Goal: Task Accomplishment & Management: Use online tool/utility

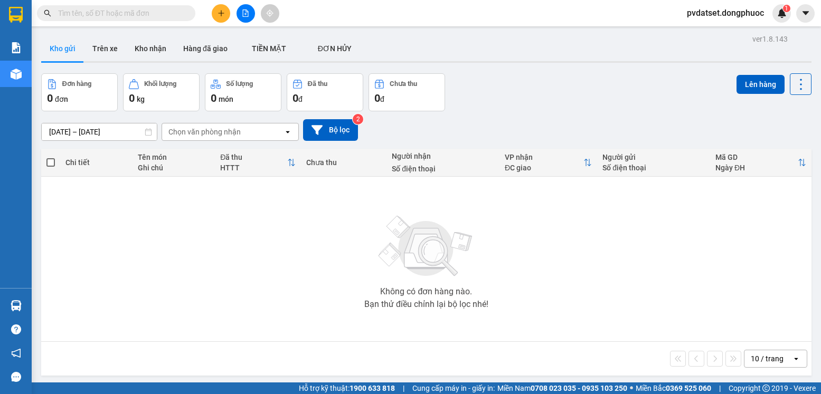
click at [104, 61] on button "Trên xe" at bounding box center [105, 48] width 42 height 25
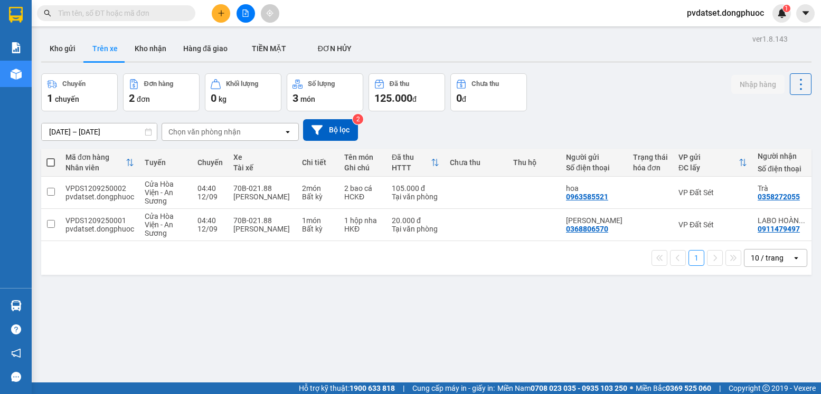
click at [196, 134] on div "Chọn văn phòng nhận" at bounding box center [204, 132] width 72 height 11
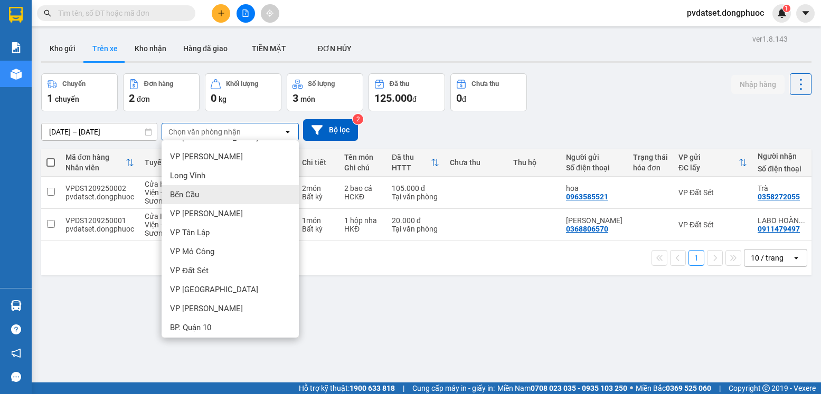
scroll to position [264, 0]
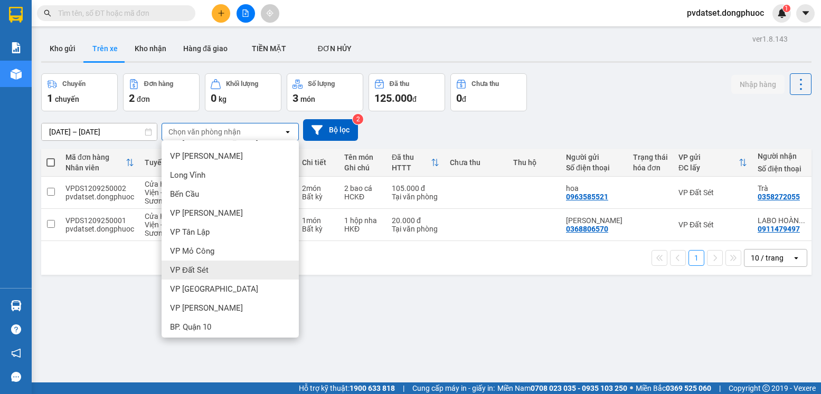
click at [206, 274] on span "VP Đất Sét" at bounding box center [189, 270] width 39 height 11
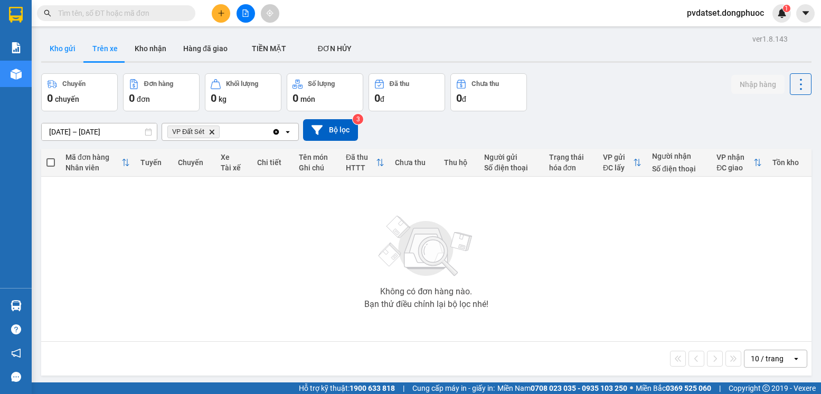
click at [63, 46] on button "Kho gửi" at bounding box center [62, 48] width 43 height 25
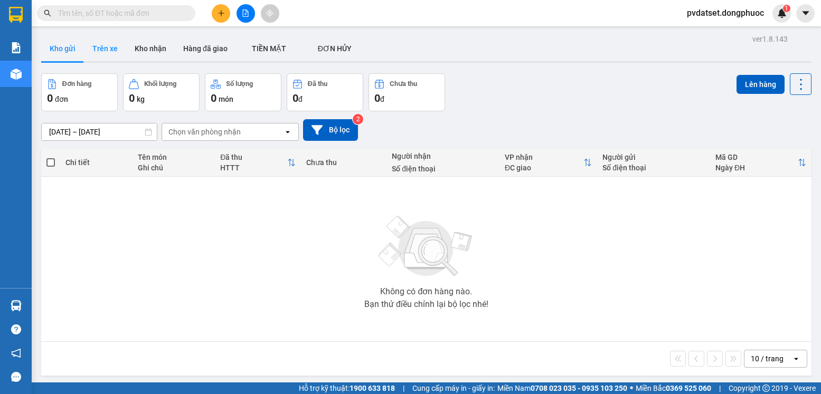
click at [100, 49] on button "Trên xe" at bounding box center [105, 48] width 42 height 25
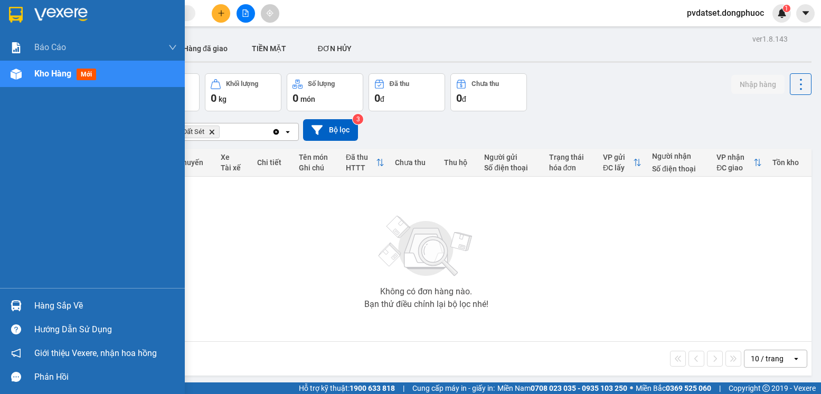
click at [23, 308] on div at bounding box center [16, 306] width 18 height 18
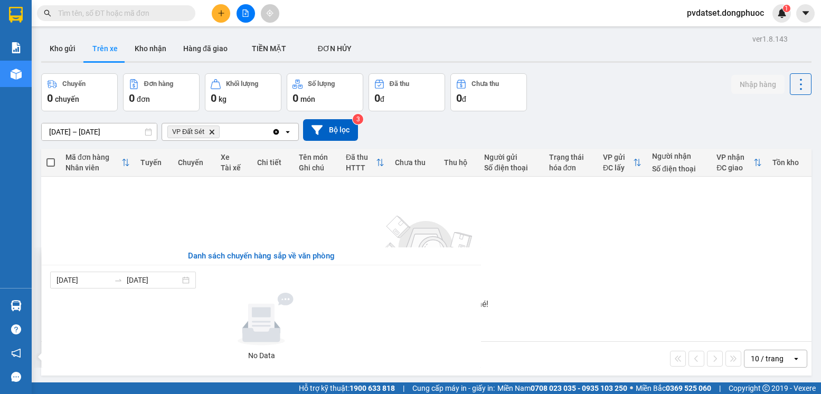
click at [262, 211] on section "Kết quả tìm kiếm ( 0 ) Bộ lọc Ngày tạo đơn gần nhất No Data pvdatset.dongphuoc …" at bounding box center [410, 197] width 821 height 394
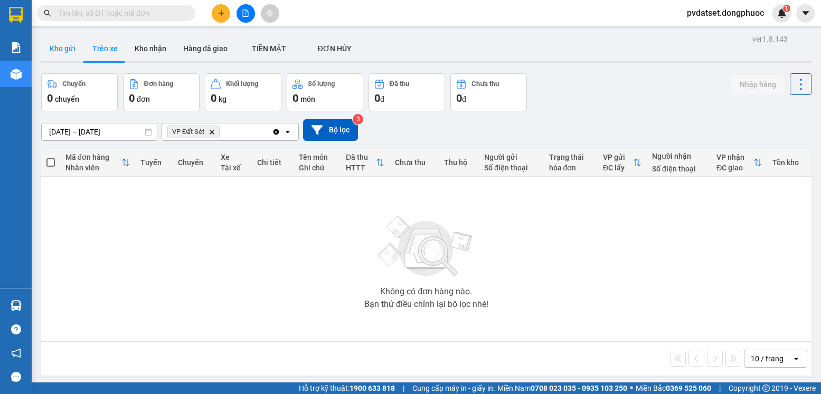
click at [62, 52] on button "Kho gửi" at bounding box center [62, 48] width 43 height 25
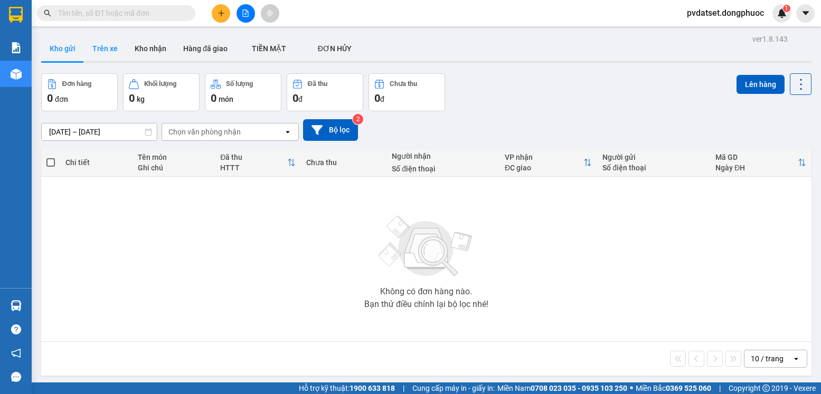
click at [110, 37] on button "Trên xe" at bounding box center [105, 48] width 42 height 25
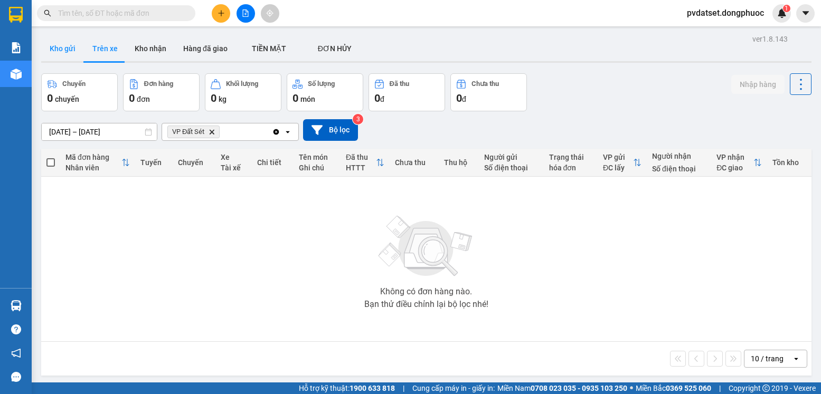
click at [58, 56] on button "Kho gửi" at bounding box center [62, 48] width 43 height 25
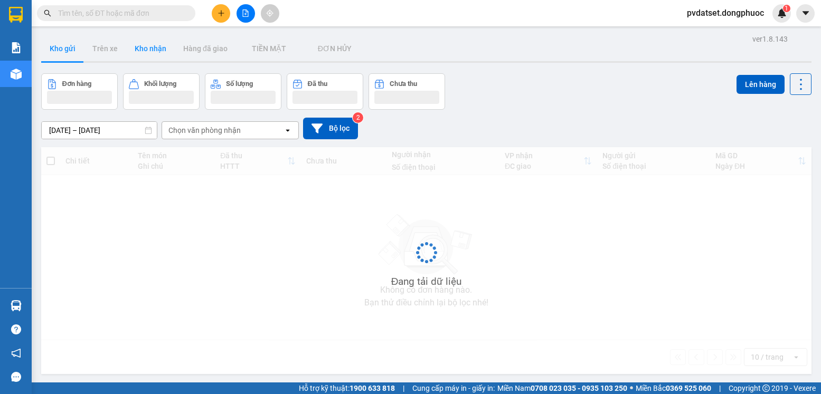
click at [163, 57] on button "Kho nhận" at bounding box center [150, 48] width 49 height 25
click at [159, 56] on button "Kho nhận" at bounding box center [150, 48] width 49 height 25
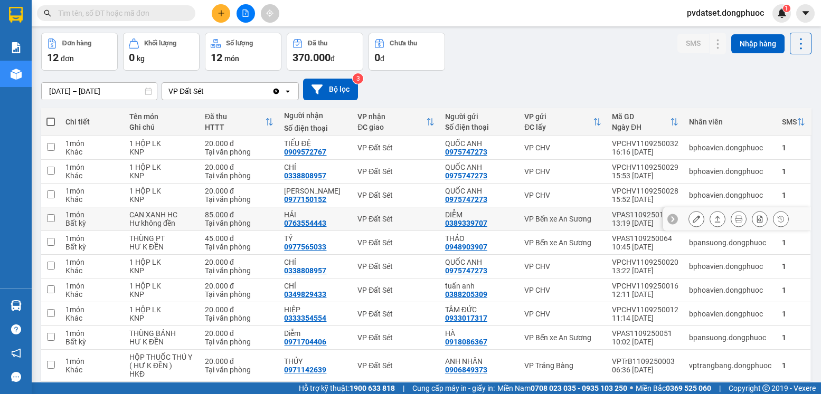
scroll to position [83, 0]
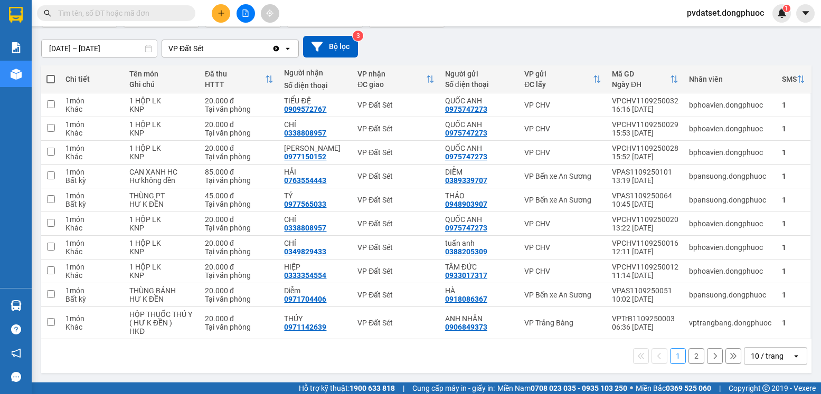
click at [765, 354] on div "10 / trang" at bounding box center [767, 356] width 33 height 11
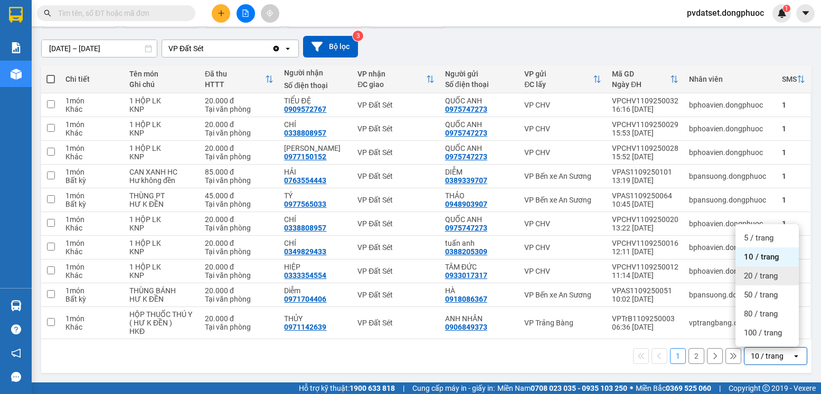
click at [775, 277] on span "20 / trang" at bounding box center [761, 276] width 34 height 11
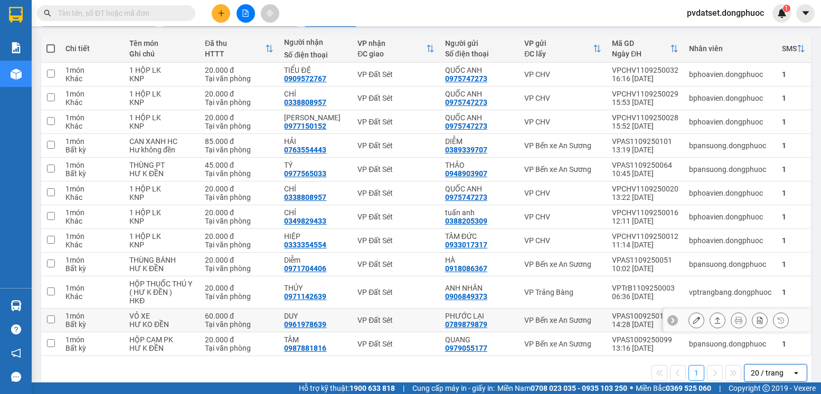
scroll to position [131, 0]
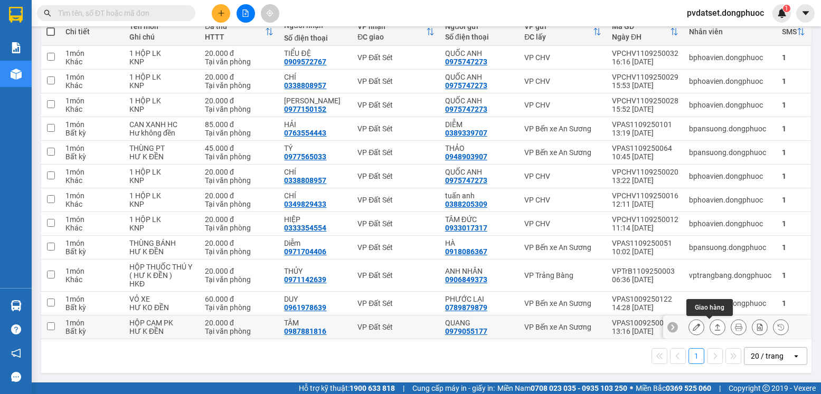
click at [713, 328] on button at bounding box center [717, 327] width 15 height 18
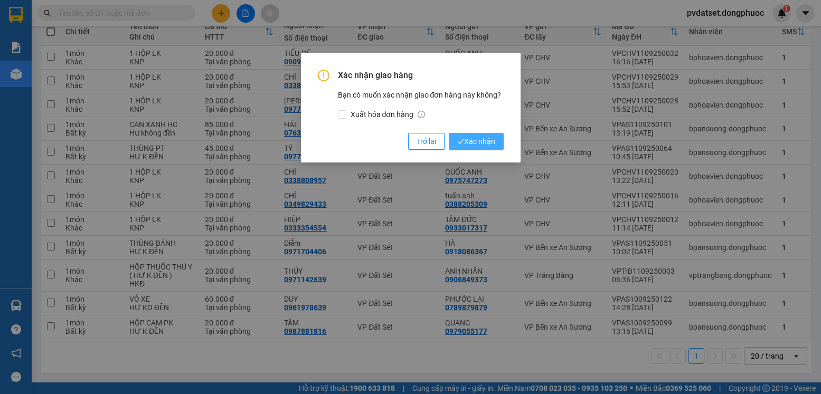
click at [481, 139] on span "Xác nhận" at bounding box center [476, 142] width 38 height 12
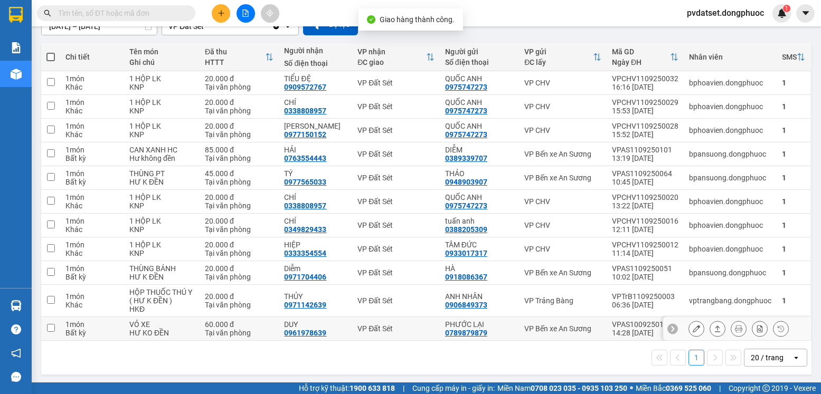
scroll to position [107, 0]
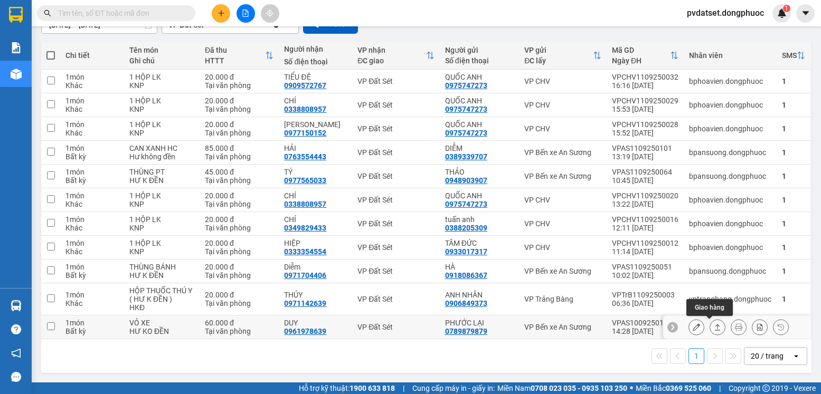
click at [715, 326] on icon at bounding box center [718, 327] width 6 height 6
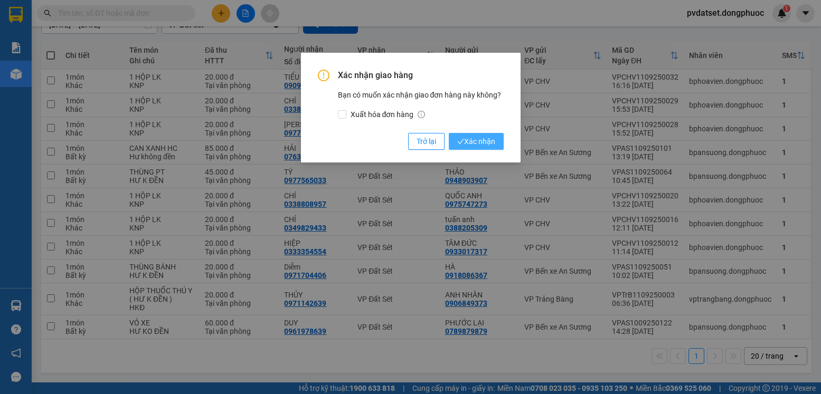
click at [483, 145] on span "Xác nhận" at bounding box center [476, 142] width 38 height 12
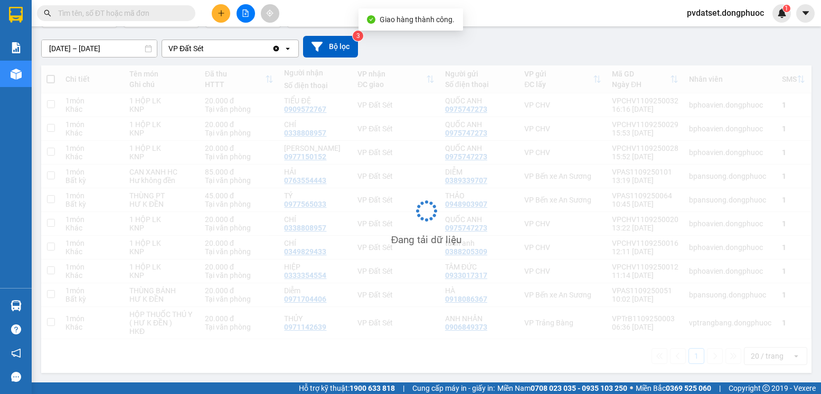
scroll to position [83, 0]
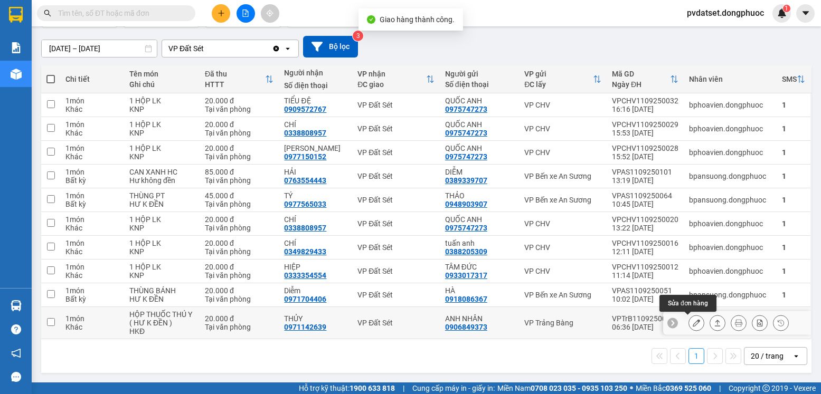
click at [714, 321] on icon at bounding box center [717, 322] width 7 height 7
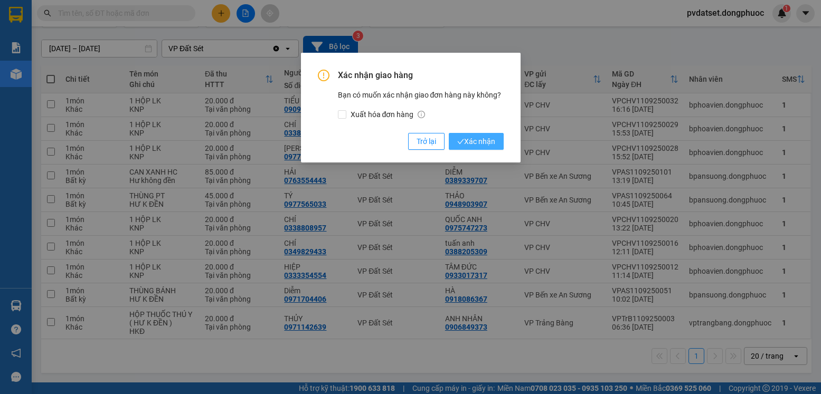
click at [493, 144] on span "Xác nhận" at bounding box center [476, 142] width 38 height 12
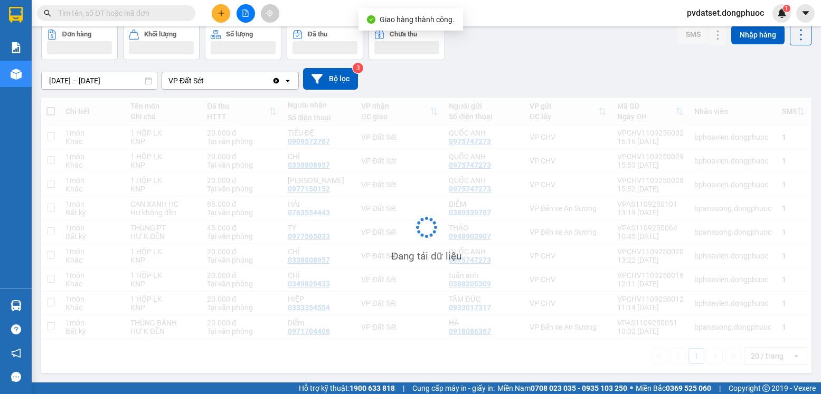
scroll to position [51, 0]
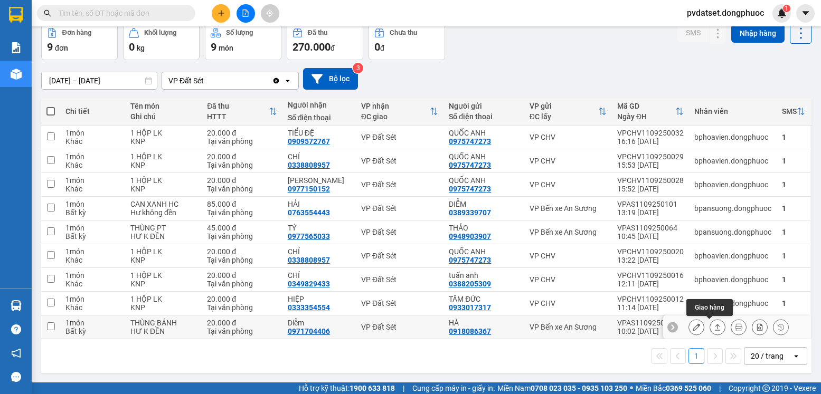
click at [714, 326] on icon at bounding box center [717, 327] width 7 height 7
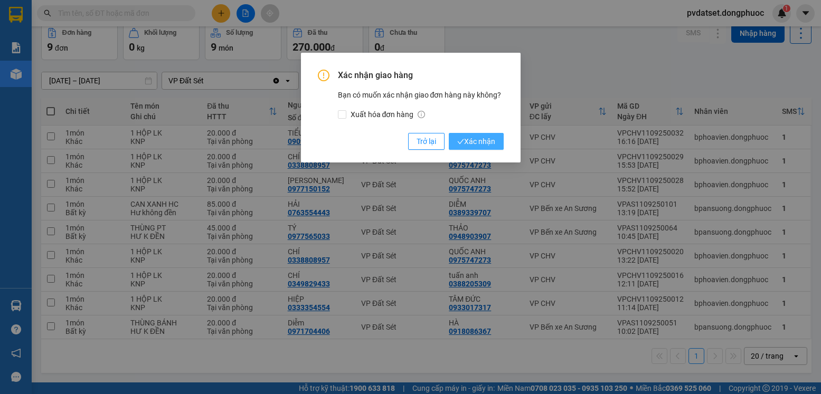
click at [489, 141] on span "Xác nhận" at bounding box center [476, 142] width 38 height 12
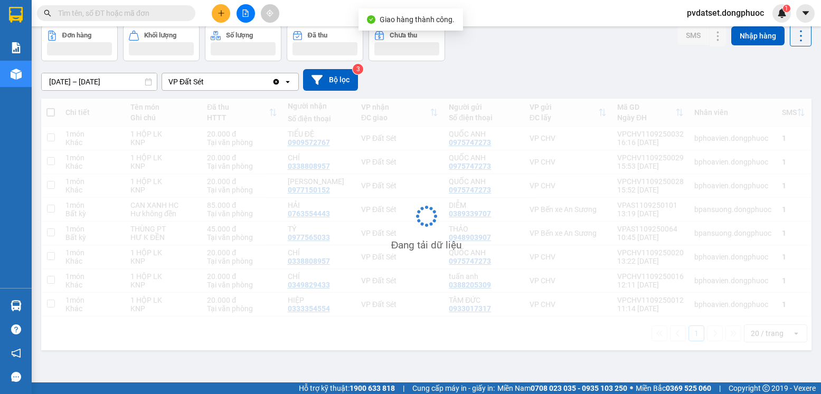
scroll to position [49, 0]
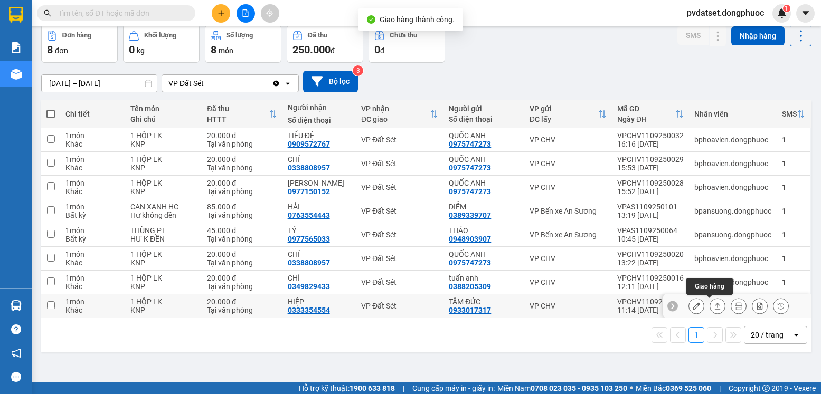
click at [714, 309] on icon at bounding box center [717, 305] width 7 height 7
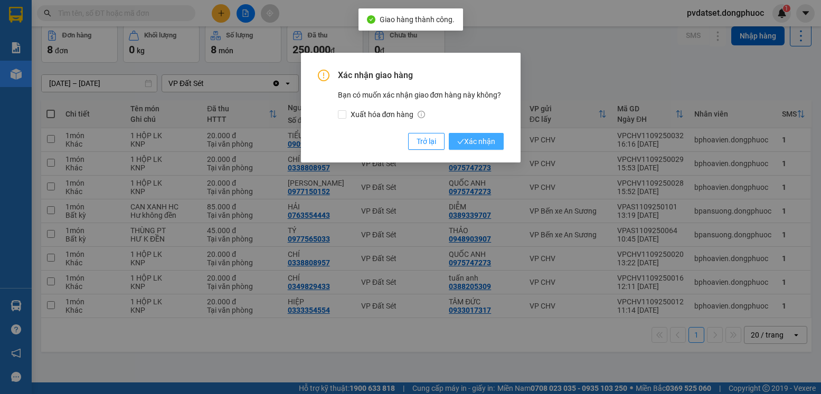
click at [486, 141] on span "Xác nhận" at bounding box center [476, 142] width 38 height 12
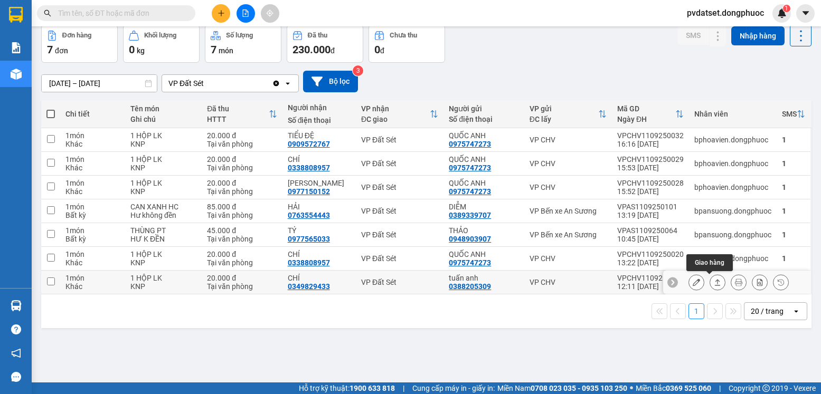
click at [714, 285] on icon at bounding box center [717, 282] width 7 height 7
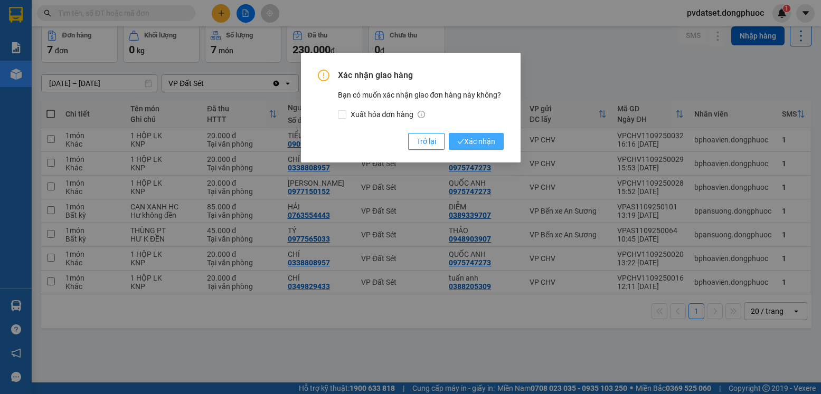
click at [485, 137] on span "Xác nhận" at bounding box center [476, 142] width 38 height 12
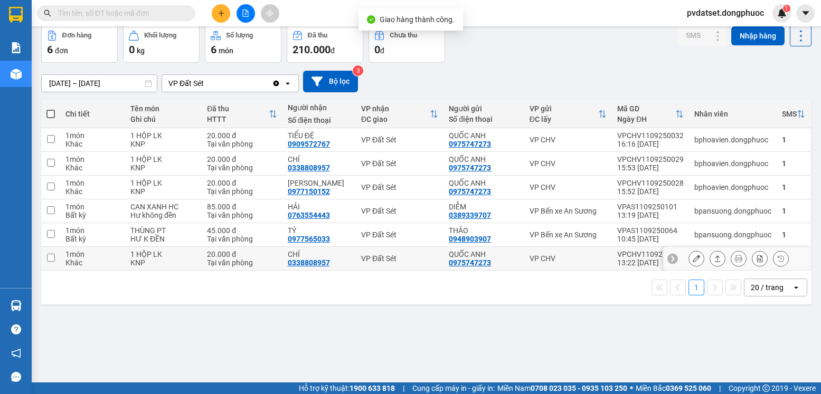
click at [714, 257] on icon at bounding box center [717, 258] width 7 height 7
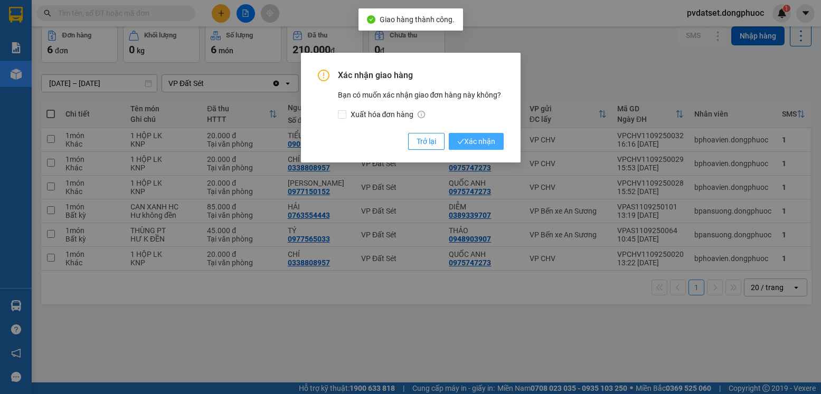
click at [486, 140] on span "Xác nhận" at bounding box center [476, 142] width 38 height 12
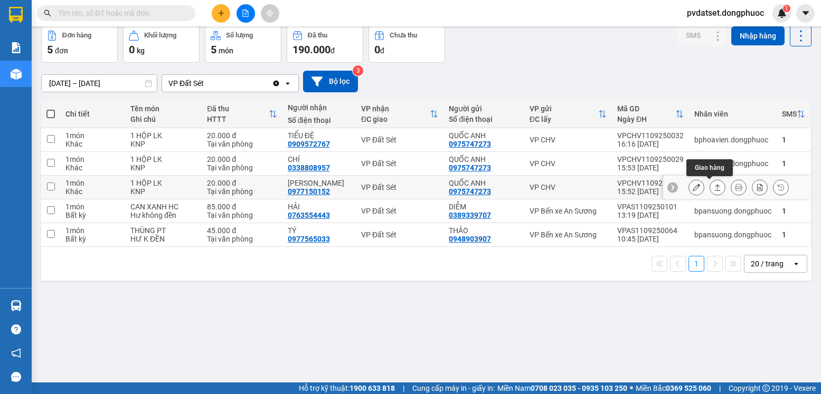
click at [714, 186] on icon at bounding box center [717, 187] width 7 height 7
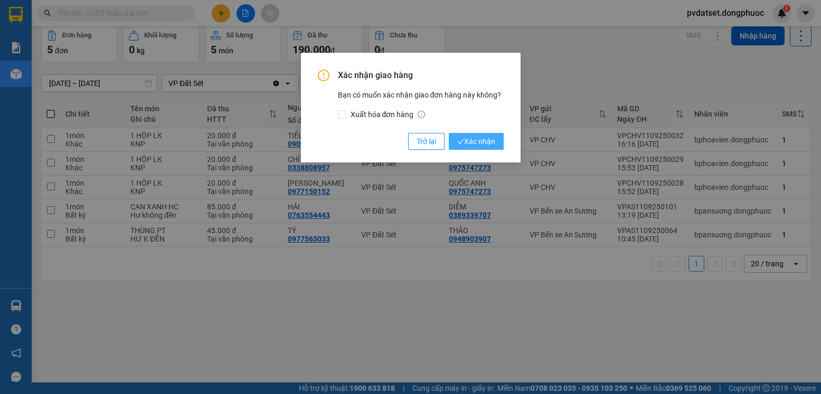
click at [492, 143] on span "Xác nhận" at bounding box center [476, 142] width 38 height 12
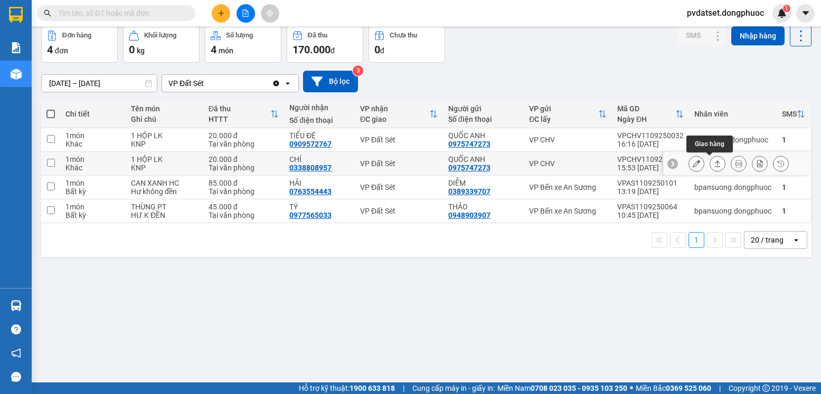
click at [715, 163] on icon at bounding box center [718, 163] width 6 height 6
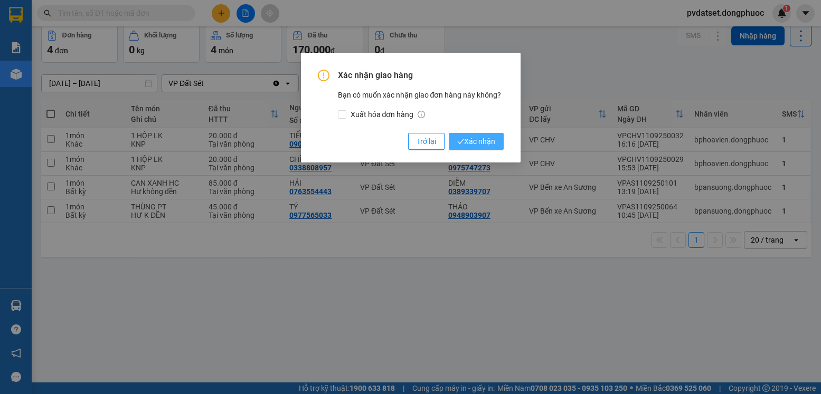
click at [493, 133] on button "Xác nhận" at bounding box center [476, 141] width 55 height 17
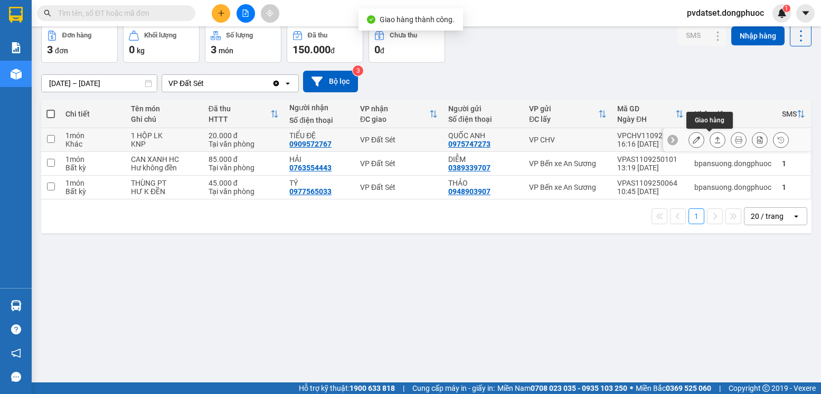
click at [710, 139] on button at bounding box center [717, 140] width 15 height 18
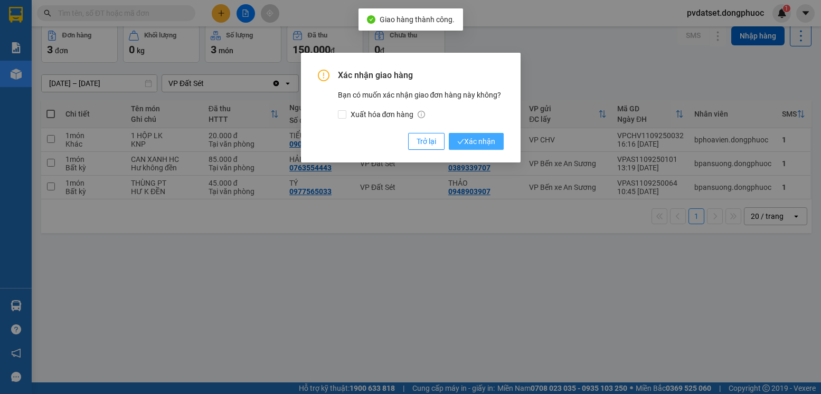
click at [483, 138] on span "Xác nhận" at bounding box center [476, 142] width 38 height 12
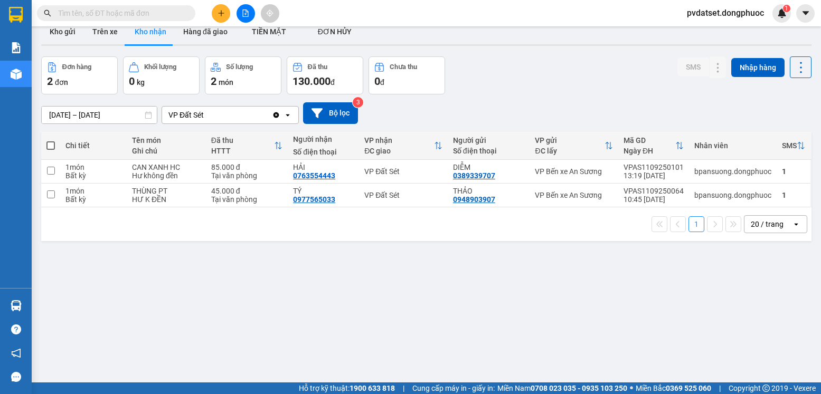
scroll to position [0, 0]
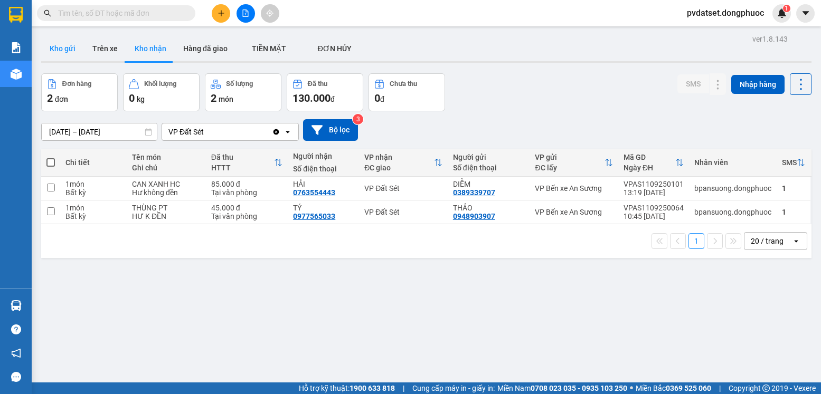
click at [68, 48] on button "Kho gửi" at bounding box center [62, 48] width 43 height 25
